Goal: Task Accomplishment & Management: Use online tool/utility

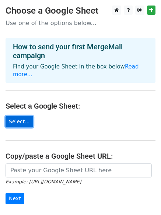
click at [22, 116] on link "Select..." at bounding box center [20, 121] width 28 height 11
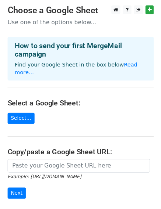
scroll to position [37, 0]
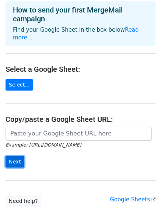
click at [13, 156] on input "Next" at bounding box center [15, 161] width 19 height 11
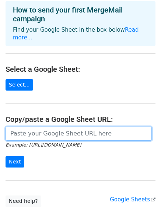
click at [101, 127] on input "url" at bounding box center [79, 134] width 146 height 14
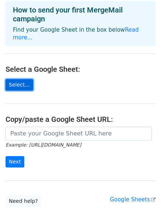
click at [19, 79] on link "Select..." at bounding box center [20, 84] width 28 height 11
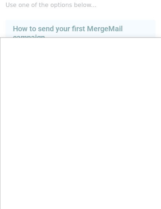
scroll to position [0, 0]
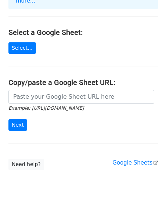
scroll to position [80, 0]
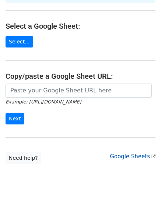
click at [135, 153] on link "Google Sheets" at bounding box center [133, 156] width 46 height 7
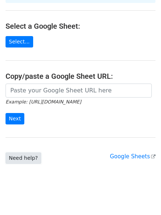
click at [19, 152] on link "Need help?" at bounding box center [24, 157] width 36 height 11
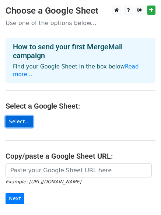
click at [17, 116] on link "Select..." at bounding box center [20, 121] width 28 height 11
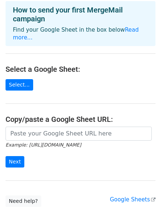
scroll to position [74, 0]
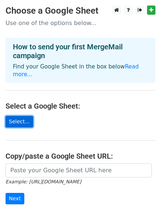
click at [16, 116] on link "Select..." at bounding box center [20, 121] width 28 height 11
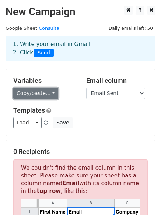
click at [51, 92] on link "Copy/paste..." at bounding box center [35, 93] width 45 height 11
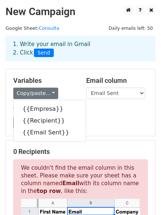
click at [72, 90] on div "Copy/paste... {{Empresa}} {{Recipient}} {{Email Sent}}" at bounding box center [44, 93] width 62 height 11
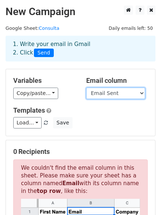
click at [141, 94] on select "Empresa Recipient Email Sent" at bounding box center [115, 93] width 59 height 11
click at [141, 93] on select "Empresa Recipient Email Sent" at bounding box center [115, 93] width 59 height 11
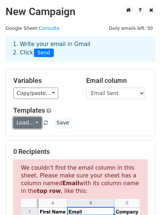
click at [32, 123] on link "Load..." at bounding box center [27, 122] width 28 height 11
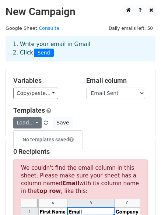
click at [68, 96] on div "Copy/paste... {{Empresa}} {{Recipient}} {{Email Sent}}" at bounding box center [44, 93] width 62 height 11
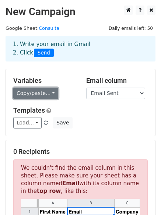
click at [45, 92] on link "Copy/paste..." at bounding box center [35, 93] width 45 height 11
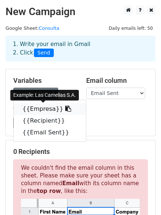
click at [38, 109] on link "{{Empresa}}" at bounding box center [50, 109] width 72 height 12
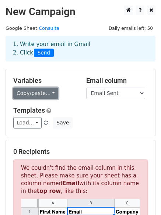
click at [47, 90] on link "Copy/paste..." at bounding box center [35, 93] width 45 height 11
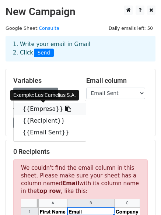
click at [39, 110] on link "{{Empresa}}" at bounding box center [50, 109] width 72 height 12
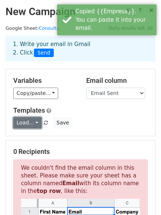
click at [36, 123] on link "Load..." at bounding box center [27, 122] width 28 height 11
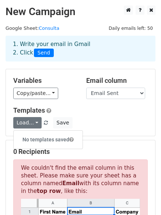
click at [115, 123] on div "Load... No templates saved Save" at bounding box center [80, 122] width 145 height 11
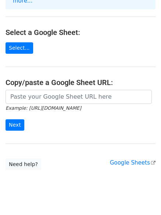
scroll to position [37, 0]
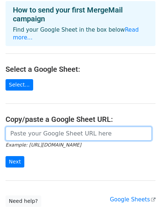
click at [42, 127] on input "url" at bounding box center [79, 134] width 146 height 14
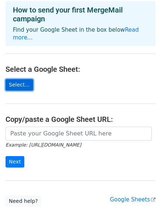
click at [17, 79] on link "Select..." at bounding box center [20, 84] width 28 height 11
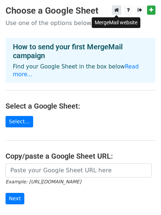
click at [117, 10] on icon at bounding box center [116, 9] width 5 height 5
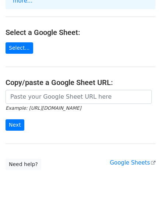
scroll to position [80, 0]
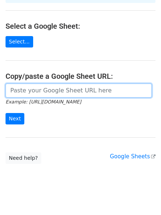
click at [62, 84] on input "url" at bounding box center [79, 91] width 146 height 14
click at [111, 84] on input "url" at bounding box center [79, 91] width 146 height 14
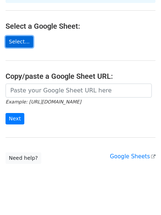
click at [19, 36] on link "Select..." at bounding box center [20, 41] width 28 height 11
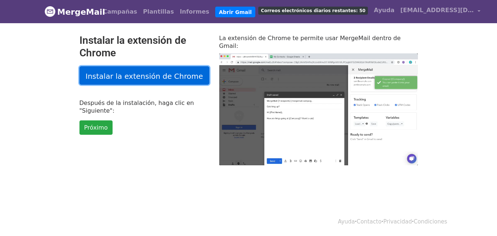
click at [121, 78] on font "Instalar la extensión de Chrome" at bounding box center [144, 75] width 117 height 9
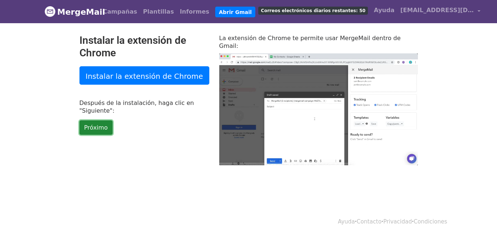
click at [94, 130] on font "Próximo" at bounding box center [96, 127] width 24 height 7
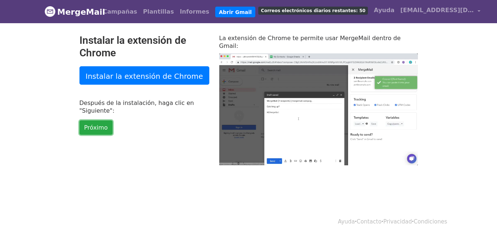
type input "0.86"
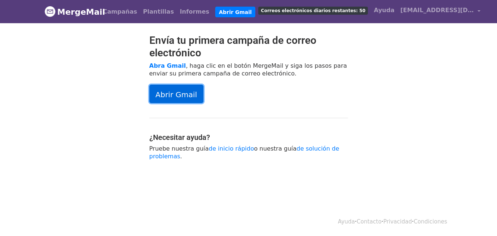
click at [169, 94] on font "Abrir Gmail" at bounding box center [177, 94] width 42 height 9
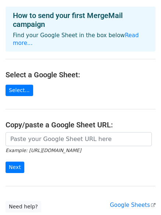
scroll to position [43, 0]
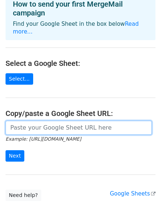
click at [80, 121] on input "url" at bounding box center [79, 128] width 146 height 14
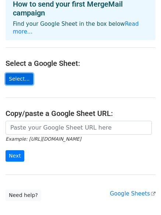
click at [15, 73] on link "Select..." at bounding box center [20, 78] width 28 height 11
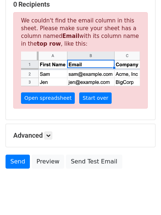
scroll to position [163, 0]
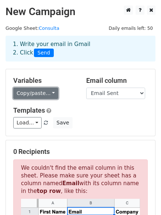
click at [51, 93] on link "Copy/paste..." at bounding box center [35, 93] width 45 height 11
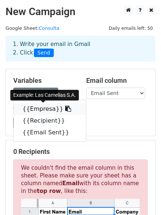
click at [65, 109] on icon at bounding box center [68, 109] width 6 height 6
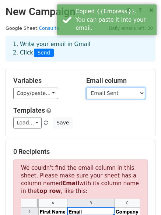
click at [141, 95] on select "Empresa Recipient Email Sent" at bounding box center [115, 93] width 59 height 11
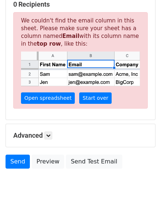
scroll to position [163, 0]
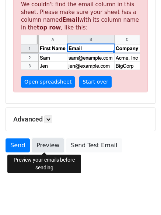
click at [47, 144] on link "Preview" at bounding box center [48, 145] width 32 height 14
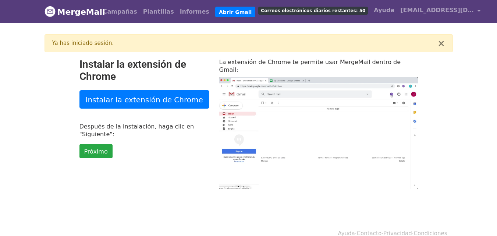
click at [88, 8] on font "MergeMail" at bounding box center [81, 11] width 48 height 9
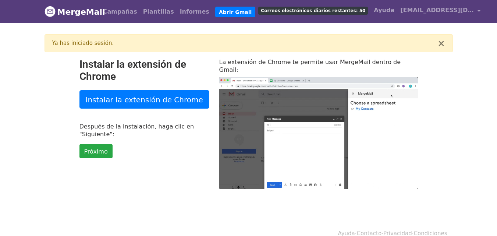
type input "62.39"
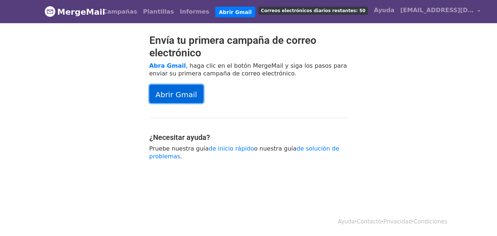
click at [175, 94] on font "Abrir Gmail" at bounding box center [177, 94] width 42 height 9
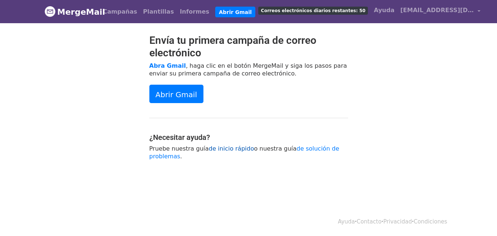
click at [216, 150] on font "de inicio rápido" at bounding box center [231, 148] width 45 height 7
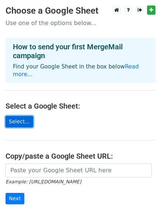
click at [24, 116] on link "Select..." at bounding box center [20, 121] width 28 height 11
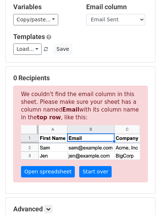
scroll to position [147, 0]
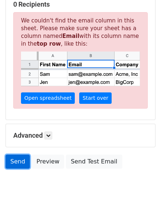
click at [14, 162] on link "Send" at bounding box center [18, 162] width 24 height 14
click at [11, 160] on link "Send" at bounding box center [18, 162] width 24 height 14
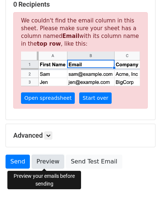
click at [51, 160] on link "Preview" at bounding box center [48, 162] width 32 height 14
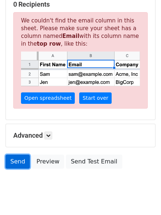
click at [19, 162] on link "Send" at bounding box center [18, 162] width 24 height 14
click at [18, 158] on link "Send" at bounding box center [18, 162] width 24 height 14
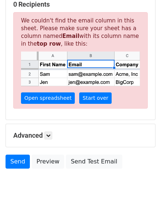
scroll to position [0, 0]
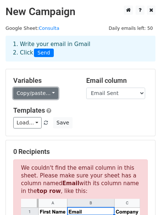
click at [19, 91] on link "Copy/paste..." at bounding box center [35, 93] width 45 height 11
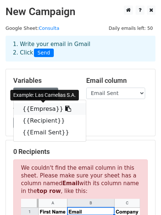
click at [65, 108] on icon at bounding box center [68, 109] width 6 height 6
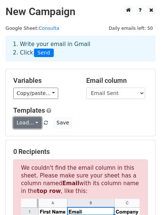
click at [19, 123] on link "Load..." at bounding box center [27, 122] width 28 height 11
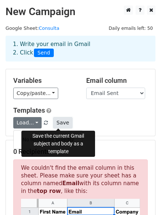
click at [58, 122] on button "Save" at bounding box center [62, 122] width 19 height 11
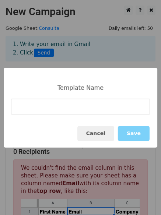
click at [81, 109] on input at bounding box center [80, 107] width 139 height 16
type input "Consulta"
click at [136, 135] on button "Save" at bounding box center [134, 133] width 32 height 15
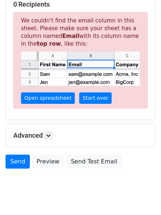
scroll to position [163, 0]
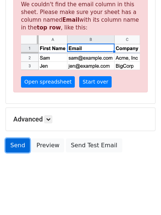
click at [19, 144] on link "Send" at bounding box center [18, 145] width 24 height 14
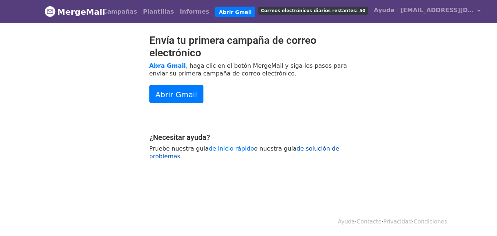
click at [308, 149] on font "de solución de problemas" at bounding box center [244, 152] width 190 height 15
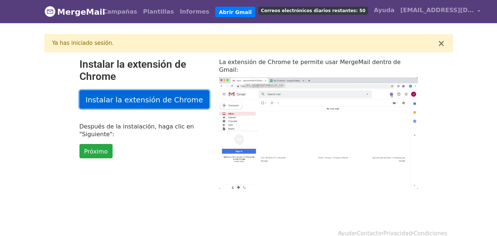
click at [146, 100] on font "Instalar la extensión de Chrome" at bounding box center [144, 99] width 117 height 9
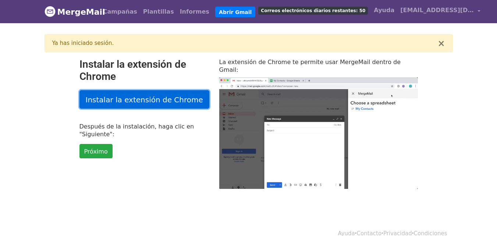
type input "19.78"
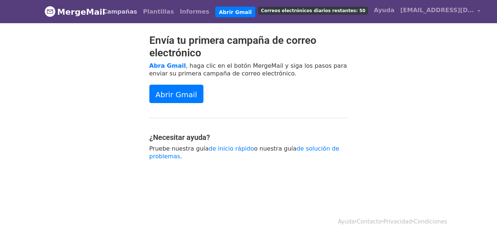
click at [126, 14] on font "Campañas" at bounding box center [120, 11] width 34 height 7
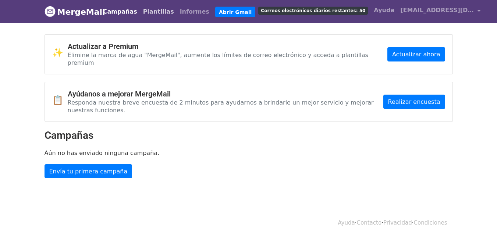
click at [147, 9] on font "Plantillas" at bounding box center [158, 11] width 31 height 7
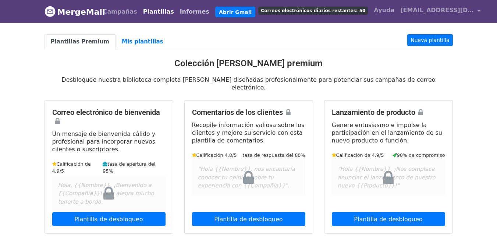
click at [187, 10] on font "Informes" at bounding box center [194, 11] width 29 height 7
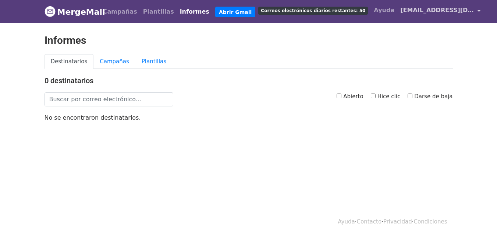
click at [409, 11] on font "[EMAIL_ADDRESS][DOMAIN_NAME]" at bounding box center [457, 10] width 115 height 7
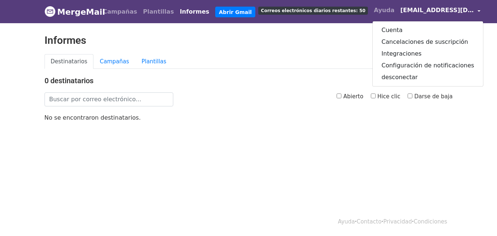
click at [390, 153] on html "MergeMail Campañas [GEOGRAPHIC_DATA] Informes Abrir Gmail Correos electrónicos …" at bounding box center [248, 118] width 497 height 236
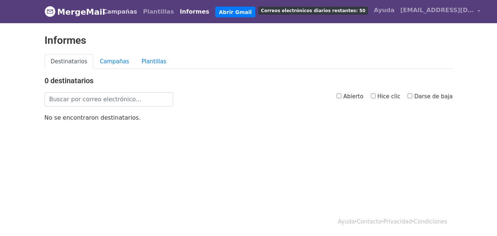
click at [124, 10] on font "Campañas" at bounding box center [120, 11] width 34 height 7
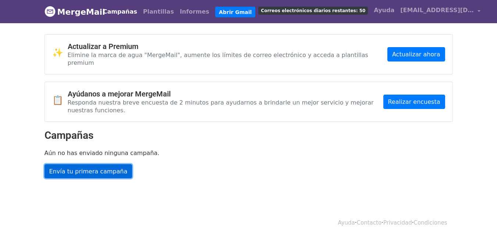
click at [101, 167] on font "Envía tu primera campaña" at bounding box center [88, 170] width 78 height 7
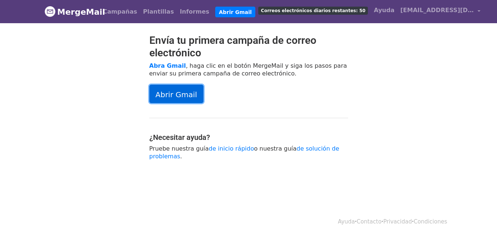
click at [182, 93] on font "Abrir Gmail" at bounding box center [177, 94] width 42 height 9
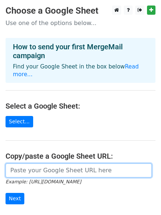
click at [95, 163] on input "url" at bounding box center [79, 170] width 146 height 14
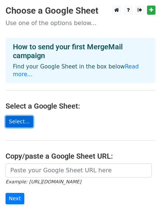
click at [15, 116] on link "Select..." at bounding box center [20, 121] width 28 height 11
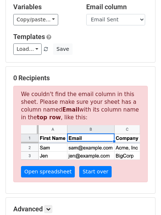
scroll to position [110, 0]
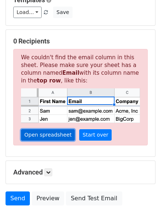
click at [45, 134] on link "Open spreadsheet" at bounding box center [48, 134] width 54 height 11
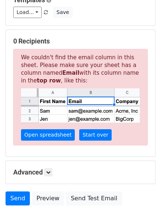
scroll to position [163, 0]
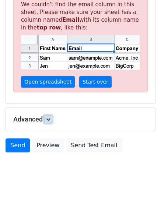
click at [50, 118] on icon at bounding box center [48, 119] width 4 height 4
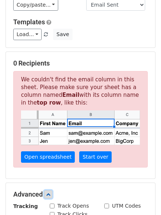
scroll to position [15, 0]
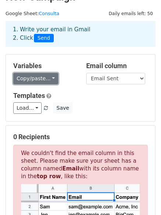
click at [32, 79] on link "Copy/paste..." at bounding box center [35, 78] width 45 height 11
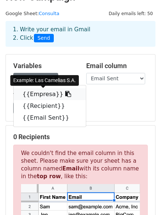
click at [65, 96] on icon at bounding box center [68, 94] width 6 height 6
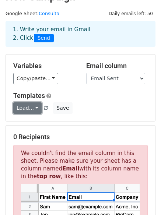
click at [28, 106] on link "Load..." at bounding box center [27, 107] width 28 height 11
click at [32, 125] on link "Consulta" at bounding box center [43, 125] width 58 height 12
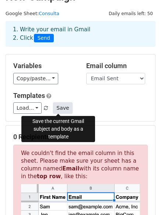
click at [60, 107] on button "Save" at bounding box center [62, 107] width 19 height 11
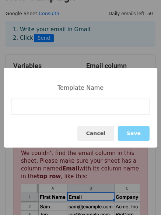
click at [60, 107] on input at bounding box center [80, 107] width 139 height 16
click at [92, 135] on button "Cancel" at bounding box center [95, 133] width 37 height 15
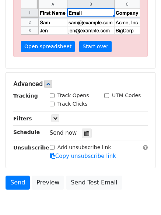
scroll to position [235, 0]
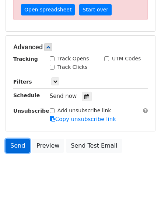
click at [19, 142] on link "Send" at bounding box center [18, 146] width 24 height 14
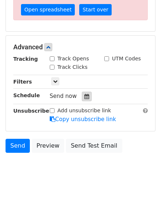
click at [84, 97] on icon at bounding box center [86, 96] width 5 height 5
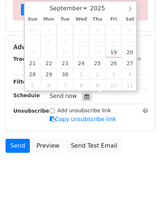
click at [84, 97] on icon at bounding box center [86, 96] width 5 height 5
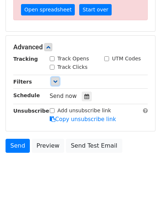
click at [55, 83] on icon at bounding box center [55, 81] width 4 height 4
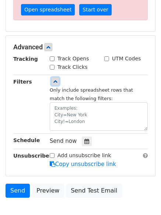
click at [55, 83] on icon at bounding box center [55, 81] width 4 height 4
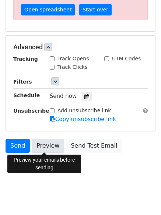
click at [49, 144] on link "Preview" at bounding box center [48, 146] width 32 height 14
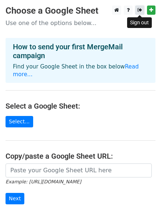
click at [138, 10] on icon at bounding box center [139, 9] width 5 height 5
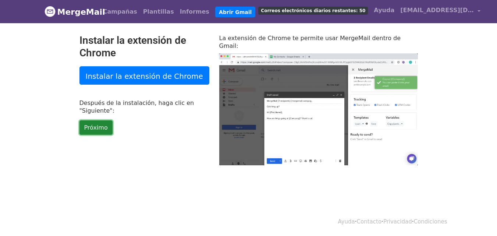
click at [97, 130] on font "Próximo" at bounding box center [96, 127] width 24 height 7
type input "32.76"
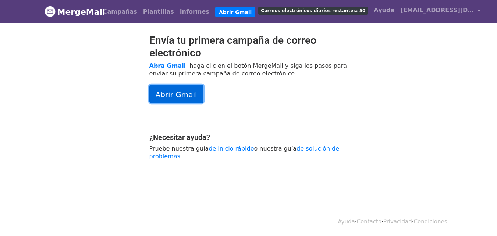
click at [169, 95] on font "Abrir Gmail" at bounding box center [177, 94] width 42 height 9
click at [170, 96] on font "Abrir Gmail" at bounding box center [177, 94] width 42 height 9
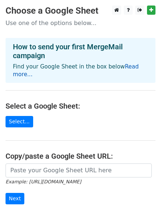
click at [131, 67] on link "Read more..." at bounding box center [76, 70] width 126 height 14
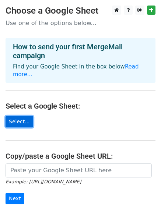
click at [25, 116] on link "Select..." at bounding box center [20, 121] width 28 height 11
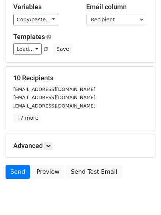
scroll to position [100, 0]
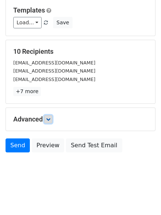
click at [49, 119] on icon at bounding box center [48, 119] width 4 height 4
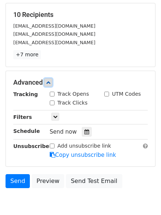
scroll to position [172, 0]
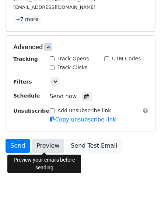
click at [49, 147] on link "Preview" at bounding box center [48, 146] width 32 height 14
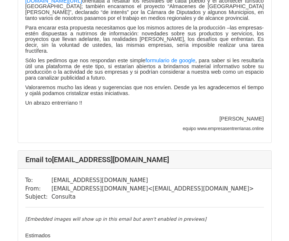
scroll to position [2930, 0]
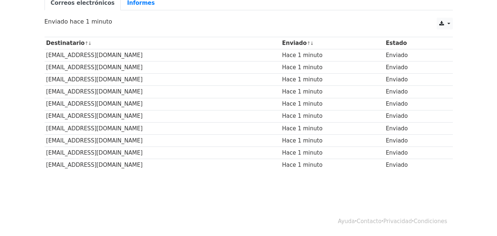
scroll to position [37, 0]
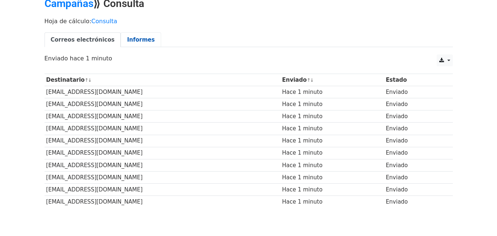
click at [130, 38] on font "Informes" at bounding box center [141, 39] width 28 height 7
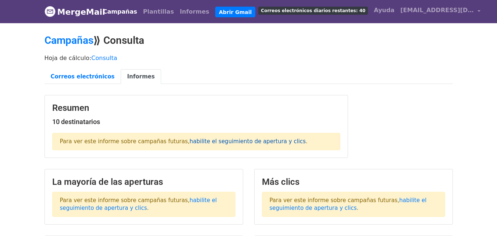
click at [204, 141] on font "habilite el seguimiento de apertura y clics" at bounding box center [247, 141] width 116 height 7
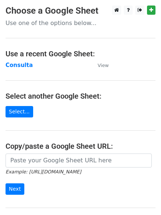
scroll to position [78, 0]
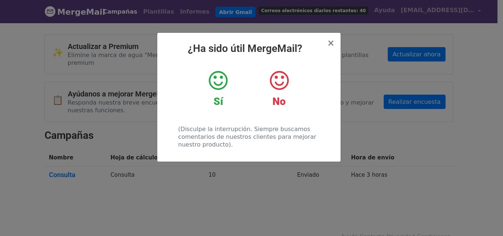
click at [219, 80] on icon at bounding box center [218, 81] width 19 height 22
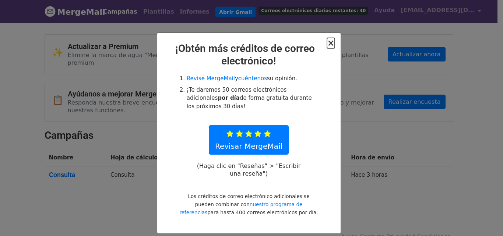
click at [328, 43] on font "×" at bounding box center [330, 43] width 7 height 10
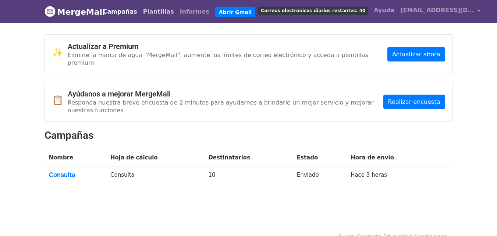
drag, startPoint x: 162, startPoint y: 8, endPoint x: 173, endPoint y: 13, distance: 11.8
click at [163, 8] on font "Plantillas" at bounding box center [158, 11] width 31 height 7
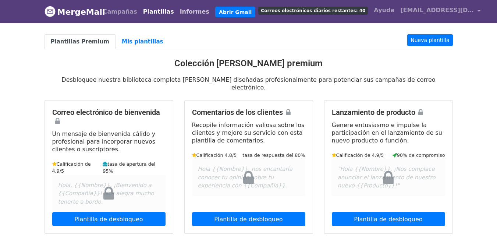
click at [187, 11] on font "Informes" at bounding box center [194, 11] width 29 height 7
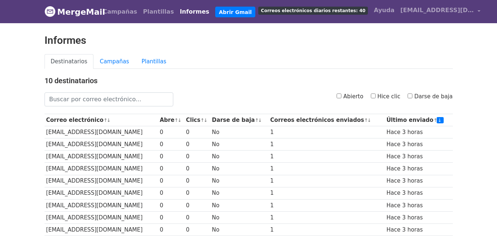
scroll to position [37, 0]
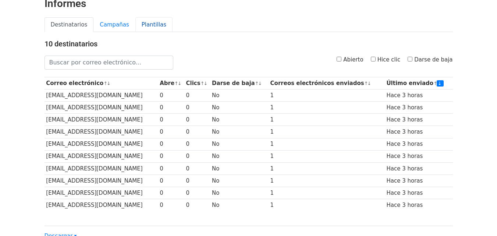
click at [147, 23] on font "Plantillas" at bounding box center [154, 24] width 25 height 7
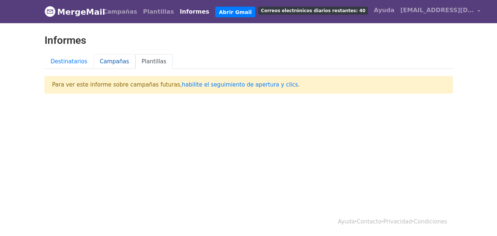
click at [111, 63] on font "Campañas" at bounding box center [114, 61] width 29 height 7
click at [217, 84] on font "habilite el seguimiento de apertura y clics" at bounding box center [240, 84] width 116 height 7
click at [72, 60] on font "Destinatarios" at bounding box center [69, 61] width 37 height 7
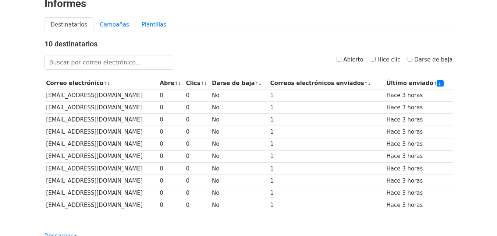
scroll to position [100, 0]
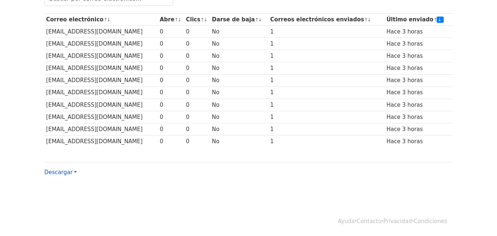
click at [60, 169] on font "Descargar" at bounding box center [59, 172] width 28 height 7
click at [60, 185] on font "CSV" at bounding box center [60, 185] width 12 height 7
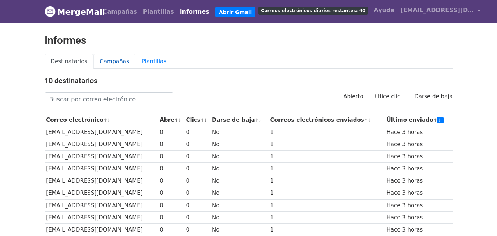
click at [113, 62] on font "Campañas" at bounding box center [114, 61] width 29 height 7
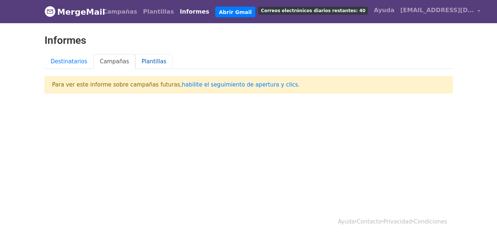
click at [143, 61] on font "Plantillas" at bounding box center [154, 61] width 25 height 7
click at [117, 61] on font "Campañas" at bounding box center [114, 61] width 29 height 7
click at [180, 11] on font "Informes" at bounding box center [194, 11] width 29 height 7
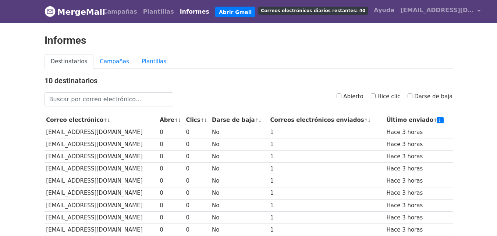
click at [82, 11] on font "MergeMail" at bounding box center [81, 11] width 48 height 9
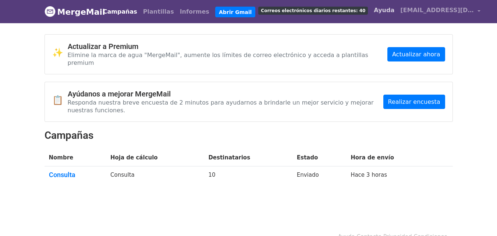
click at [374, 10] on font "Ayuda" at bounding box center [384, 10] width 21 height 7
click at [82, 10] on font "MergeMail" at bounding box center [81, 11] width 48 height 9
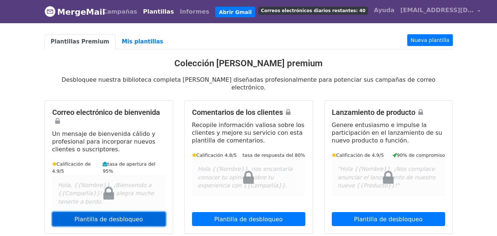
click at [112, 215] on font "Plantilla de desbloqueo" at bounding box center [108, 218] width 68 height 7
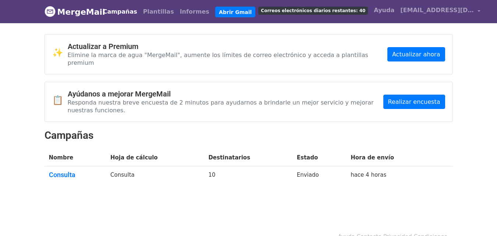
click at [308, 10] on font "Correos electrónicos diarios restantes: 40" at bounding box center [313, 10] width 104 height 5
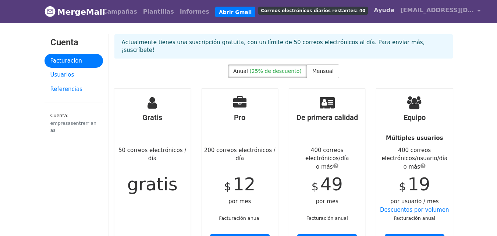
click at [374, 10] on font "Ayuda" at bounding box center [384, 10] width 21 height 7
click at [180, 12] on font "Informes" at bounding box center [194, 11] width 29 height 7
click at [149, 11] on font "Plantillas" at bounding box center [158, 11] width 31 height 7
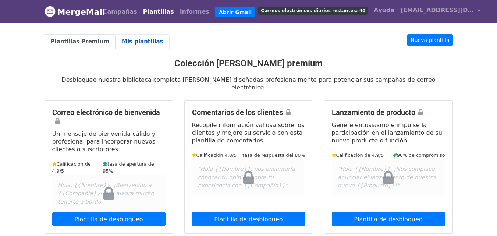
click at [125, 39] on font "Mis plantillas" at bounding box center [143, 41] width 42 height 7
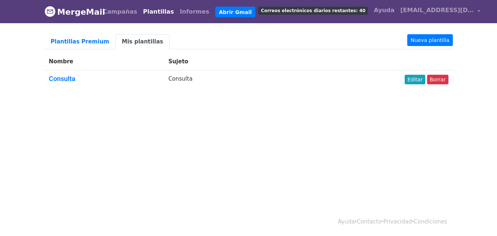
click at [155, 11] on font "Plantillas" at bounding box center [158, 11] width 31 height 7
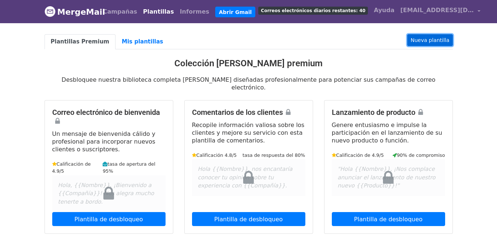
click at [431, 39] on font "Nueva plantilla" at bounding box center [430, 40] width 39 height 6
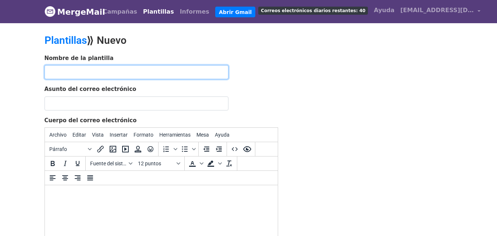
click at [79, 70] on input "text" at bounding box center [137, 72] width 184 height 14
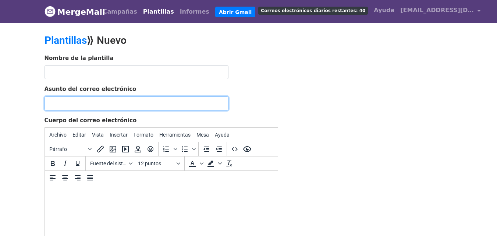
click at [105, 104] on input "Asunto del correo electrónico" at bounding box center [137, 103] width 184 height 14
type input "Consulta"
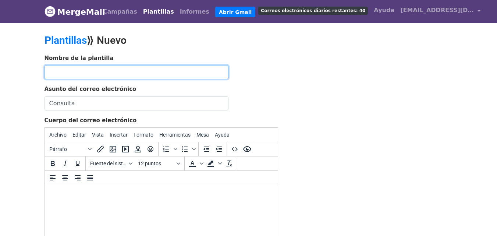
click at [128, 74] on input "text" at bounding box center [137, 72] width 184 height 14
type input "e"
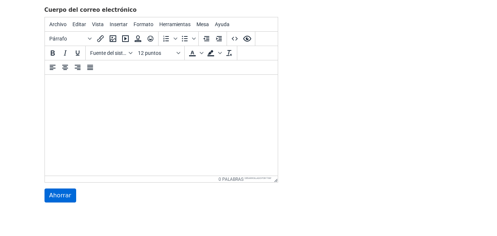
type input "Empresas"
click at [71, 196] on input "Ahorrar" at bounding box center [61, 195] width 32 height 14
type input "Save"
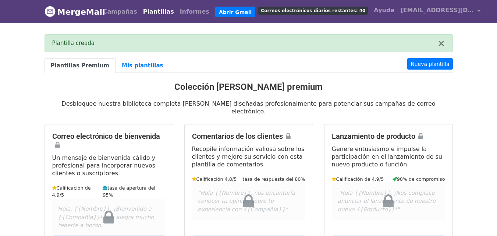
click at [78, 42] on font "Plantilla creada" at bounding box center [73, 43] width 42 height 7
click at [136, 66] on font "Mis plantillas" at bounding box center [143, 65] width 42 height 7
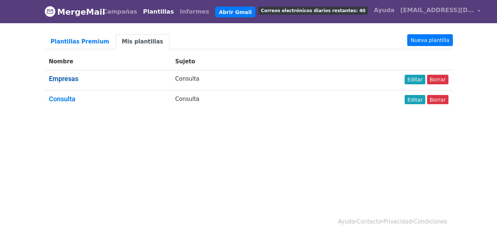
click at [66, 78] on font "Empresas" at bounding box center [63, 79] width 29 height 8
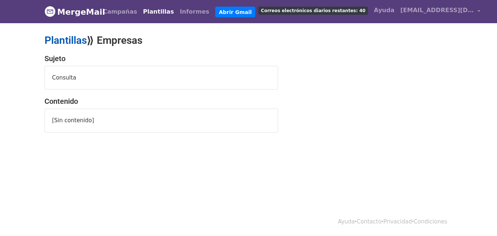
click at [69, 38] on font "Plantillas" at bounding box center [66, 40] width 42 height 12
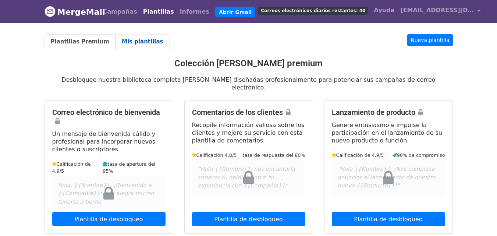
click at [122, 41] on font "Mis plantillas" at bounding box center [143, 41] width 42 height 7
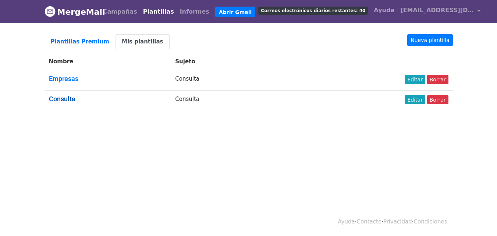
click at [55, 99] on font "Consulta" at bounding box center [62, 99] width 26 height 8
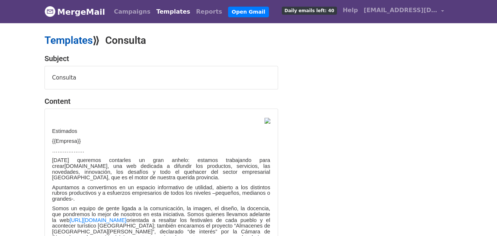
click at [78, 40] on link "Templates" at bounding box center [69, 40] width 48 height 12
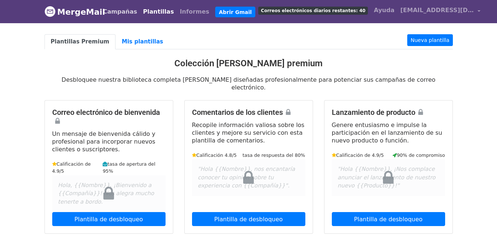
click at [122, 11] on font "Campañas" at bounding box center [120, 11] width 34 height 7
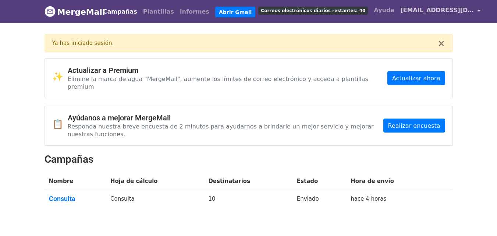
click at [400, 12] on font "[EMAIL_ADDRESS][DOMAIN_NAME]" at bounding box center [457, 10] width 115 height 7
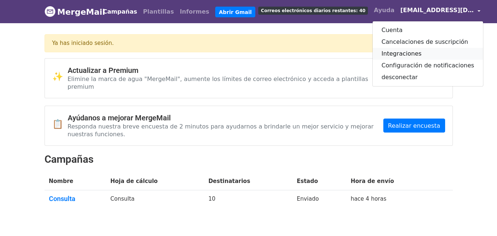
click at [382, 52] on font "Integraciones" at bounding box center [402, 53] width 40 height 7
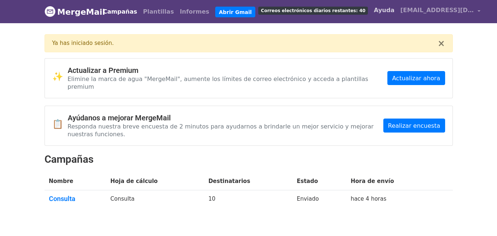
click at [374, 10] on font "Ayuda" at bounding box center [384, 10] width 21 height 7
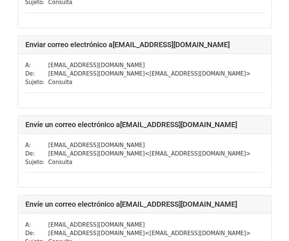
scroll to position [405, 0]
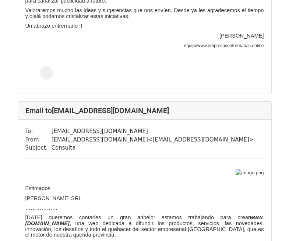
scroll to position [4746, 0]
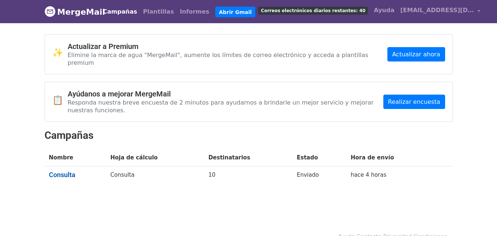
click at [60, 171] on font "Consulta" at bounding box center [62, 175] width 26 height 8
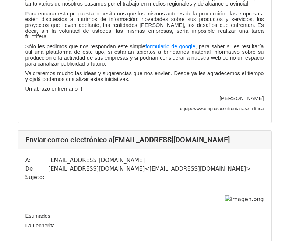
scroll to position [5065, 0]
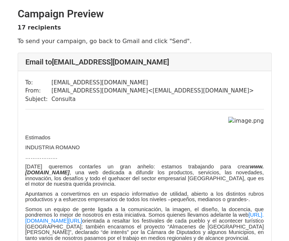
scroll to position [184, 0]
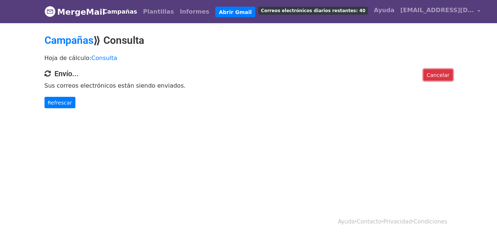
drag, startPoint x: 442, startPoint y: 76, endPoint x: 284, endPoint y: 39, distance: 162.4
click at [442, 75] on font "Cancelar" at bounding box center [438, 75] width 23 height 6
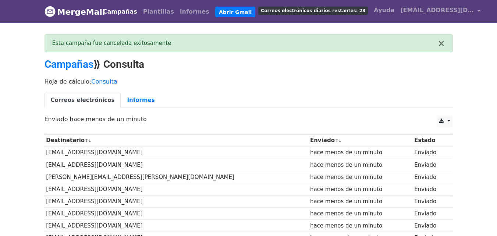
click at [4, 113] on body "MergeMail Campañas Plantillas Informes Abrir Gmail Correos electrónicos diarios…" at bounding box center [248, 194] width 497 height 389
click at [130, 98] on font "Informes" at bounding box center [141, 100] width 28 height 7
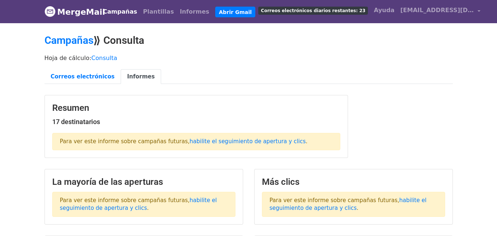
click at [308, 10] on font "Correos electrónicos diarios restantes: 23" at bounding box center [313, 10] width 104 height 5
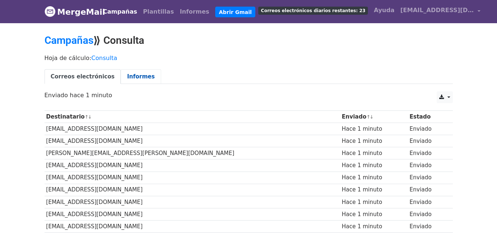
click at [130, 76] on font "Informes" at bounding box center [141, 76] width 28 height 7
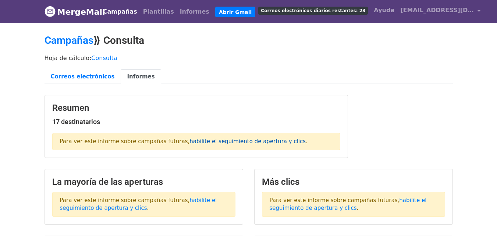
click at [219, 141] on font "habilite el seguimiento de apertura y clics" at bounding box center [247, 141] width 116 height 7
